Goal: Obtain resource: Obtain resource

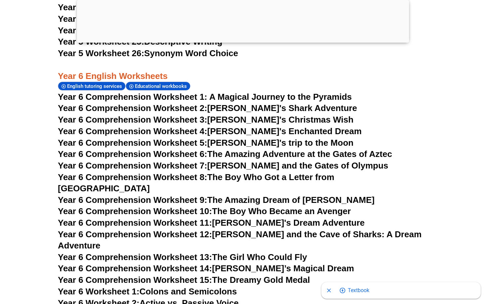
scroll to position [3572, 0]
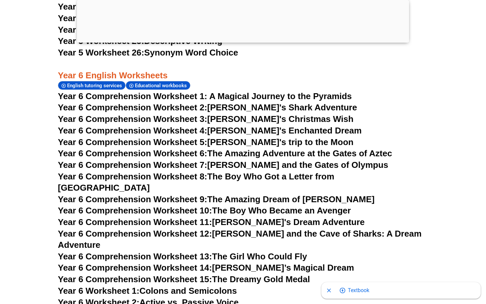
click at [248, 41] on div at bounding box center [243, 41] width 332 height 0
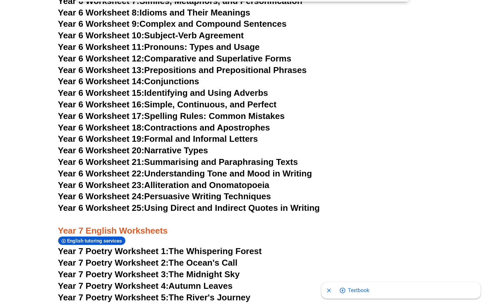
scroll to position [3890, 0]
click at [108, 238] on span "English tutoring services" at bounding box center [95, 241] width 57 height 6
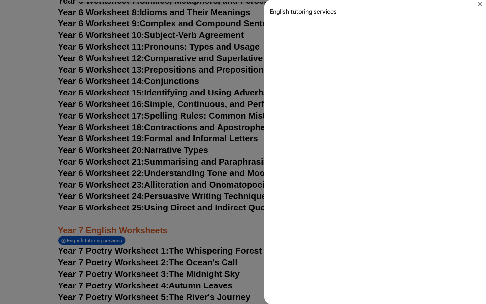
scroll to position [0, 0]
click at [220, 131] on div "Search results for English tutoring services" at bounding box center [243, 152] width 486 height 304
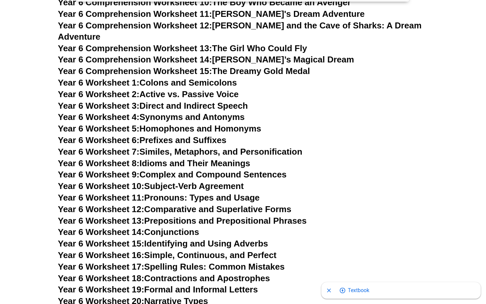
scroll to position [3786, 0]
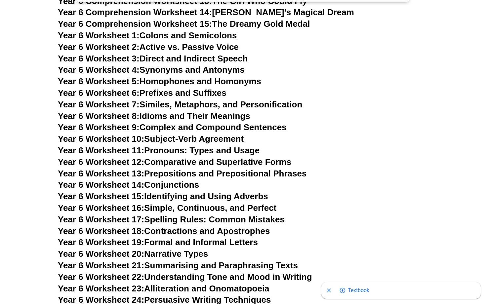
click at [261, 295] on link "Year 6 Worksheet 24: Persuasive Writing Techniques" at bounding box center [164, 300] width 213 height 10
click at [248, 261] on link "Year 6 Worksheet 21: Summarising and Paraphrasing Texts" at bounding box center [178, 266] width 240 height 10
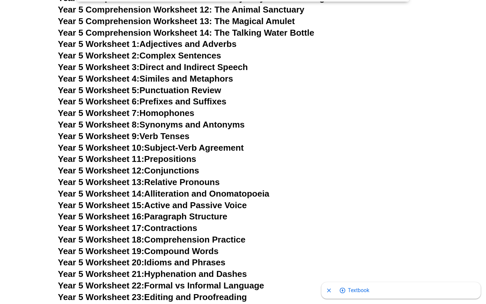
scroll to position [3253, 0]
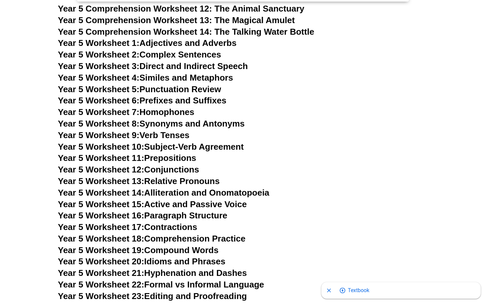
click at [196, 234] on link "Year 5 Worksheet 18: Comprehension Practice" at bounding box center [151, 239] width 187 height 10
click at [177, 303] on link "Year 5 Worksheet 24: Dialogue Writing" at bounding box center [135, 308] width 154 height 10
click at [206, 245] on link "Year 5 Worksheet 19: Compound Words" at bounding box center [138, 250] width 161 height 10
click at [188, 211] on link "Year 5 Worksheet 16: Paragraph Structure" at bounding box center [143, 216] width 170 height 10
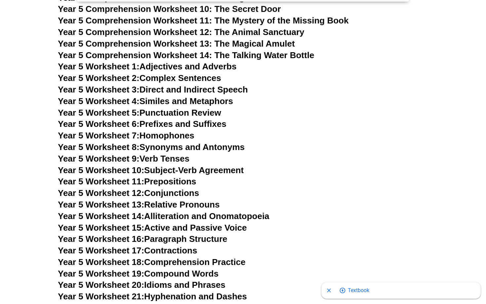
scroll to position [3229, 0]
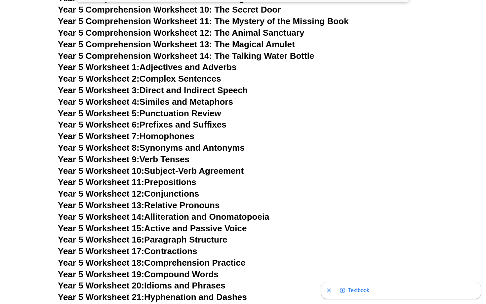
click at [262, 212] on link "Year 5 Worksheet 14: Alliteration and Onomatopoeia" at bounding box center [164, 217] width 212 height 10
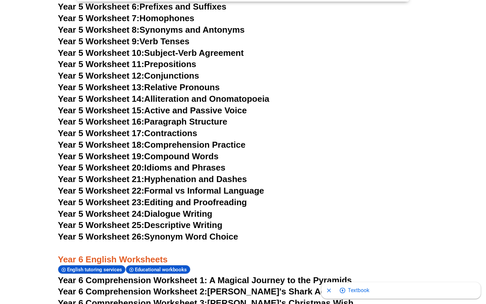
scroll to position [3786, 0]
